Goal: Information Seeking & Learning: Compare options

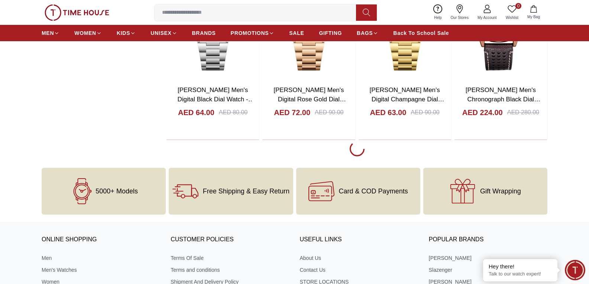
scroll to position [1190, 0]
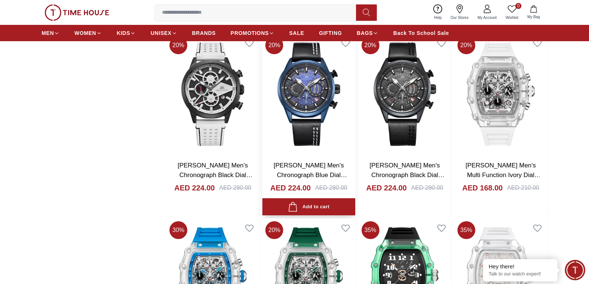
scroll to position [1264, 0]
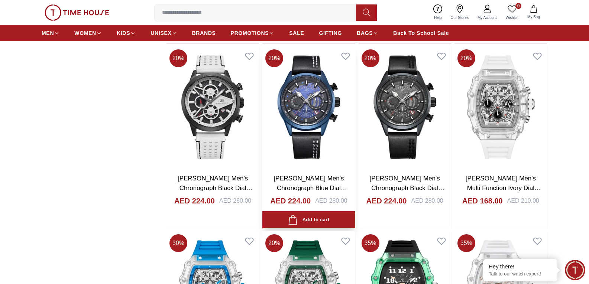
click at [305, 115] on img at bounding box center [309, 107] width 93 height 122
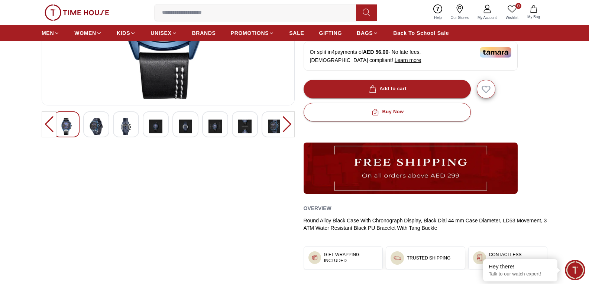
scroll to position [186, 0]
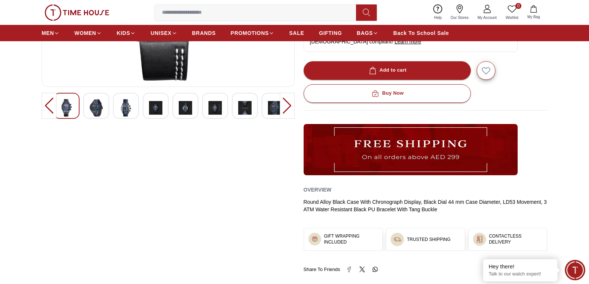
click at [89, 107] on div at bounding box center [96, 106] width 26 height 26
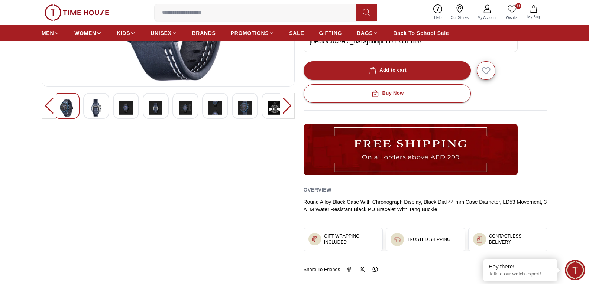
click at [96, 107] on img at bounding box center [96, 107] width 13 height 17
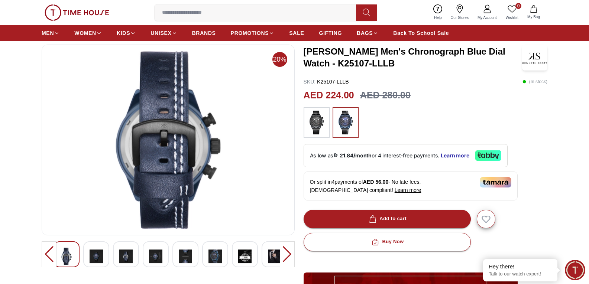
scroll to position [74, 0]
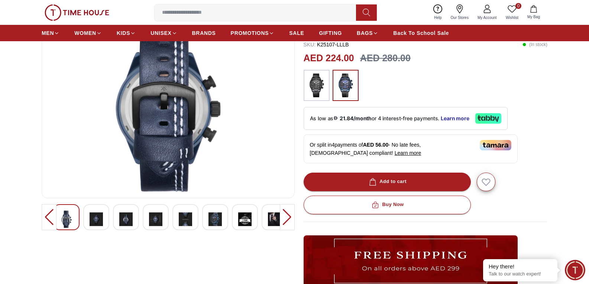
click at [100, 224] on img at bounding box center [96, 219] width 13 height 17
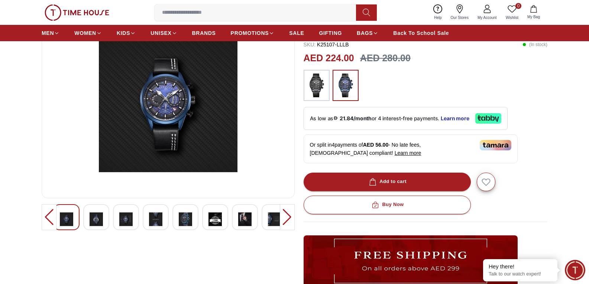
click at [100, 224] on img at bounding box center [96, 219] width 13 height 17
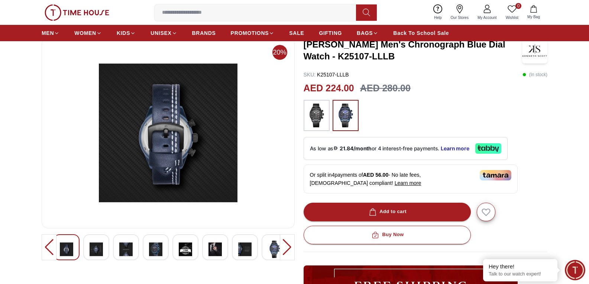
scroll to position [0, 0]
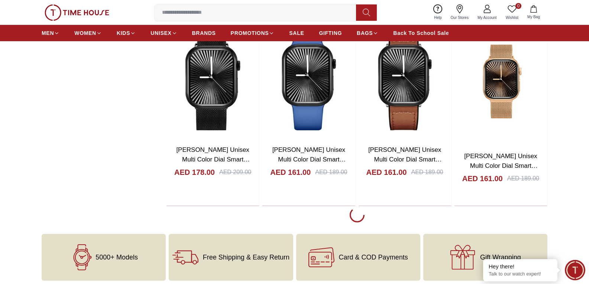
scroll to position [2965, 0]
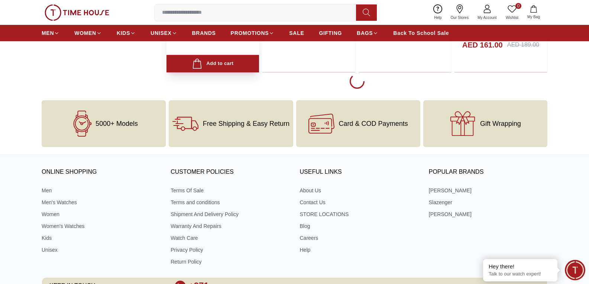
scroll to position [3113, 0]
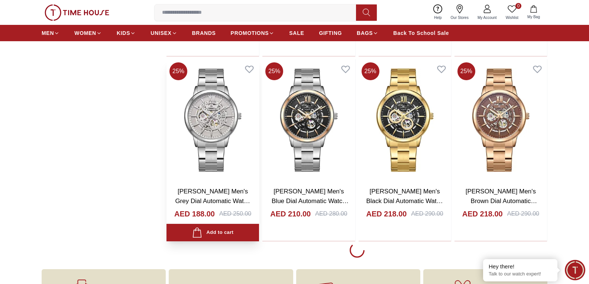
scroll to position [4787, 0]
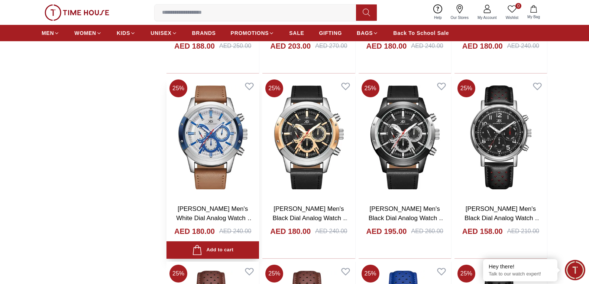
scroll to position [5345, 0]
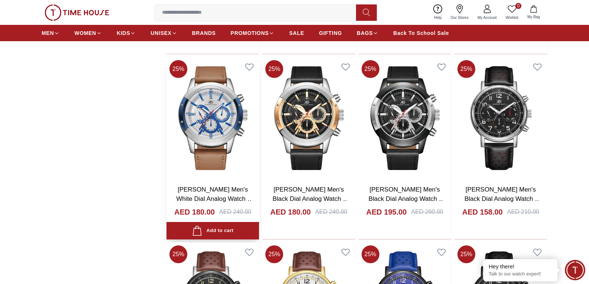
click at [206, 130] on img at bounding box center [213, 118] width 93 height 122
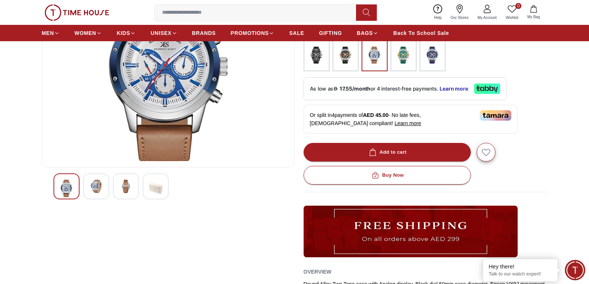
scroll to position [112, 0]
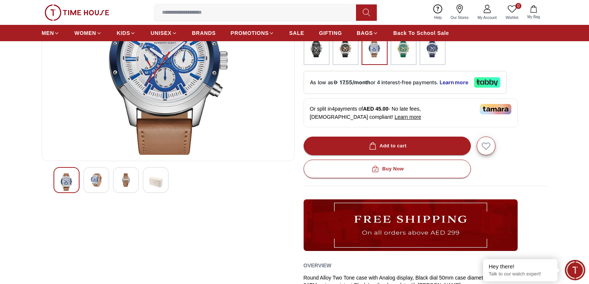
click at [103, 184] on img at bounding box center [96, 180] width 13 height 13
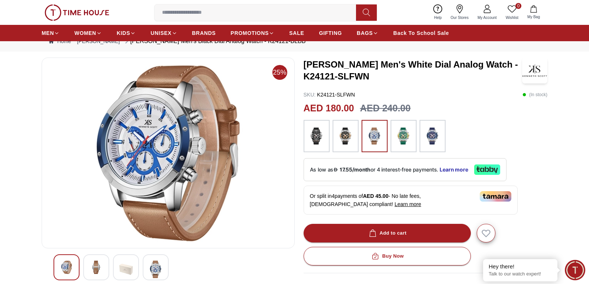
scroll to position [37, 0]
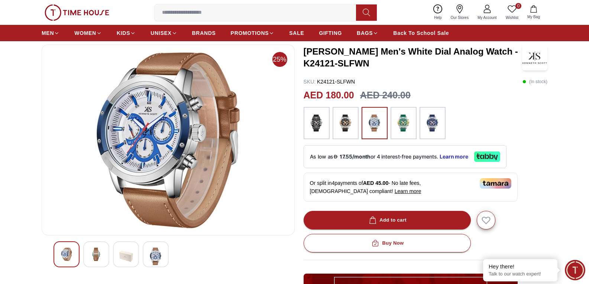
click at [351, 129] on img at bounding box center [346, 123] width 19 height 25
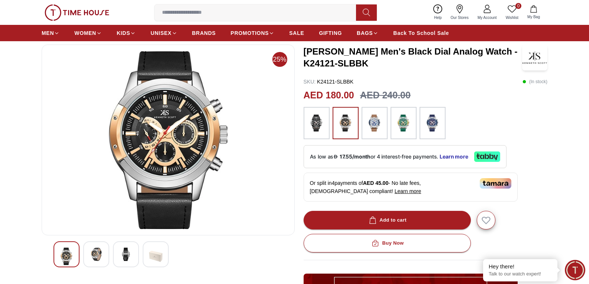
click at [321, 127] on img at bounding box center [317, 123] width 19 height 25
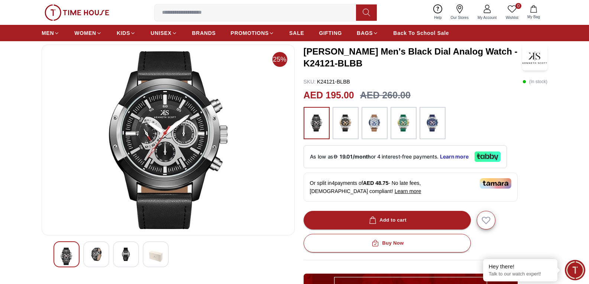
click at [427, 126] on img at bounding box center [433, 123] width 19 height 25
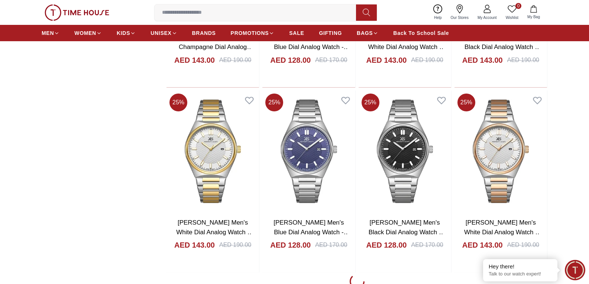
scroll to position [6633, 0]
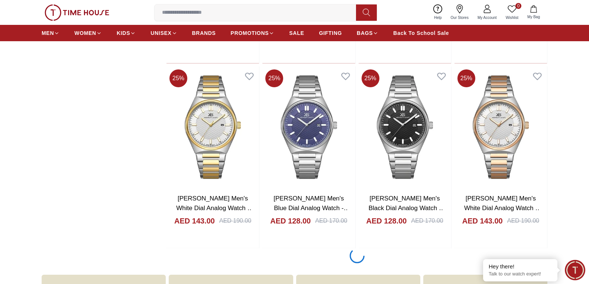
scroll to position [6758, 0]
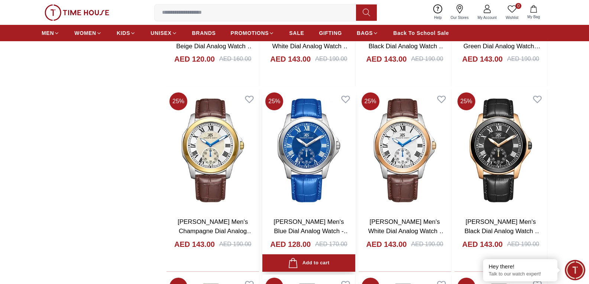
scroll to position [6417, 0]
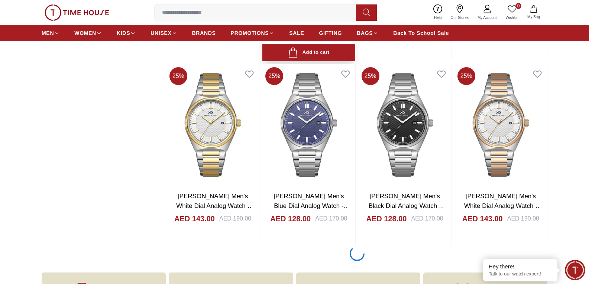
scroll to position [6752, 0]
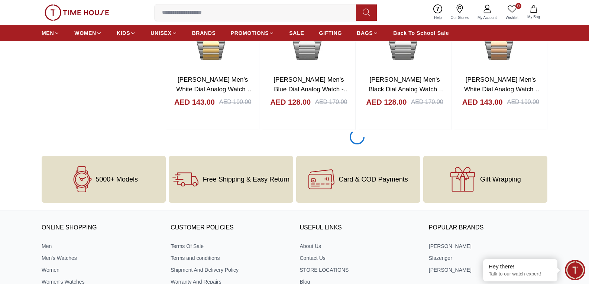
scroll to position [6899, 0]
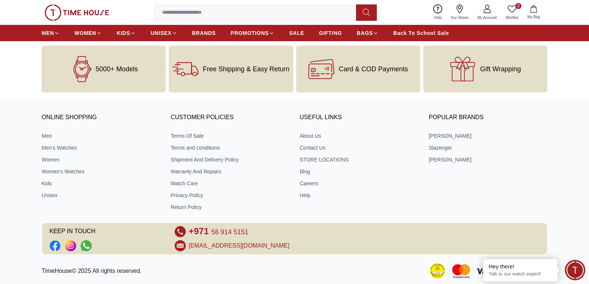
scroll to position [8722, 0]
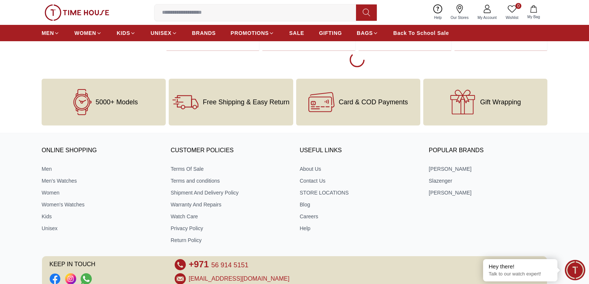
scroll to position [10544, 0]
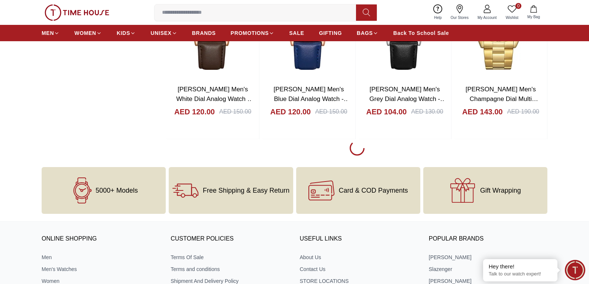
scroll to position [11511, 0]
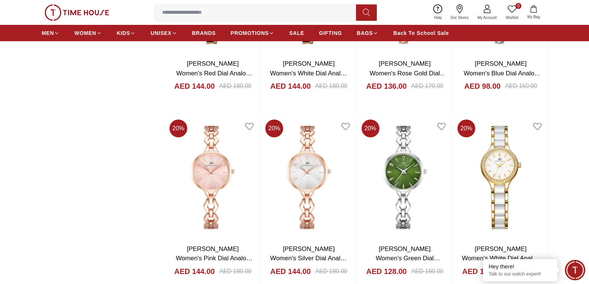
scroll to position [12292, 0]
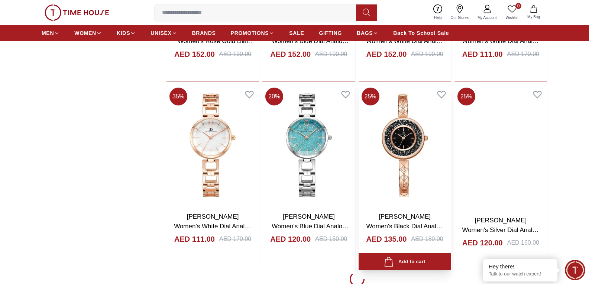
scroll to position [13110, 0]
